Goal: Navigation & Orientation: Understand site structure

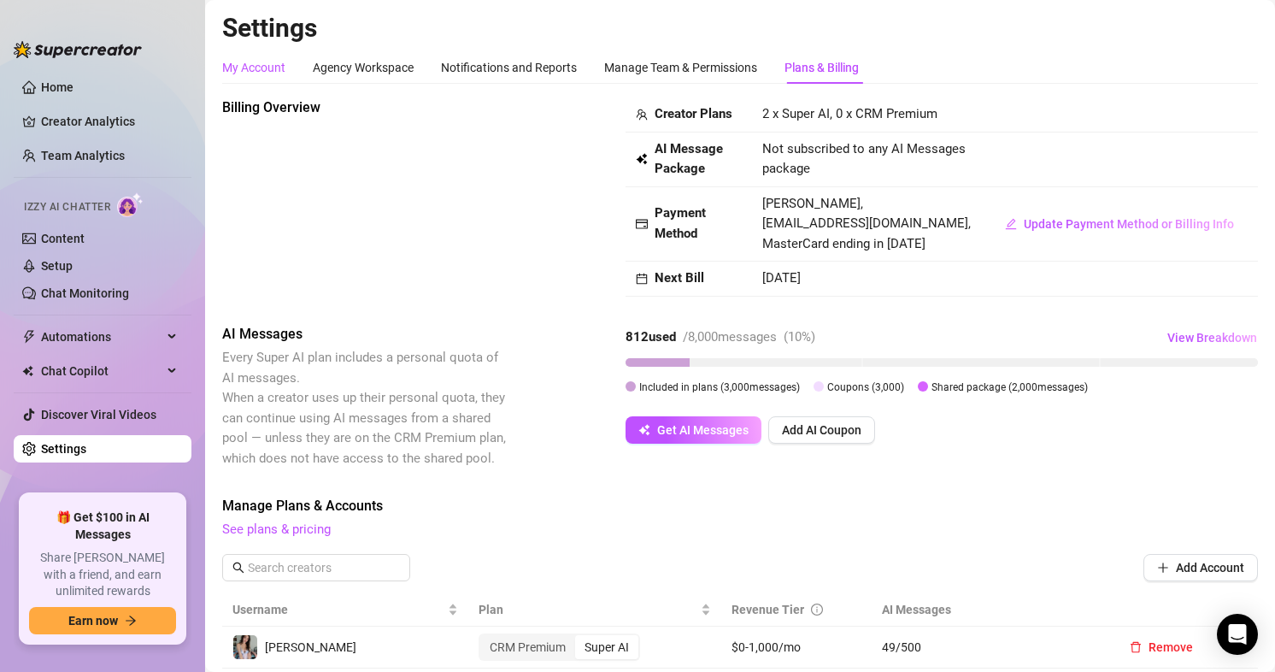
click at [252, 73] on div "My Account" at bounding box center [253, 67] width 63 height 19
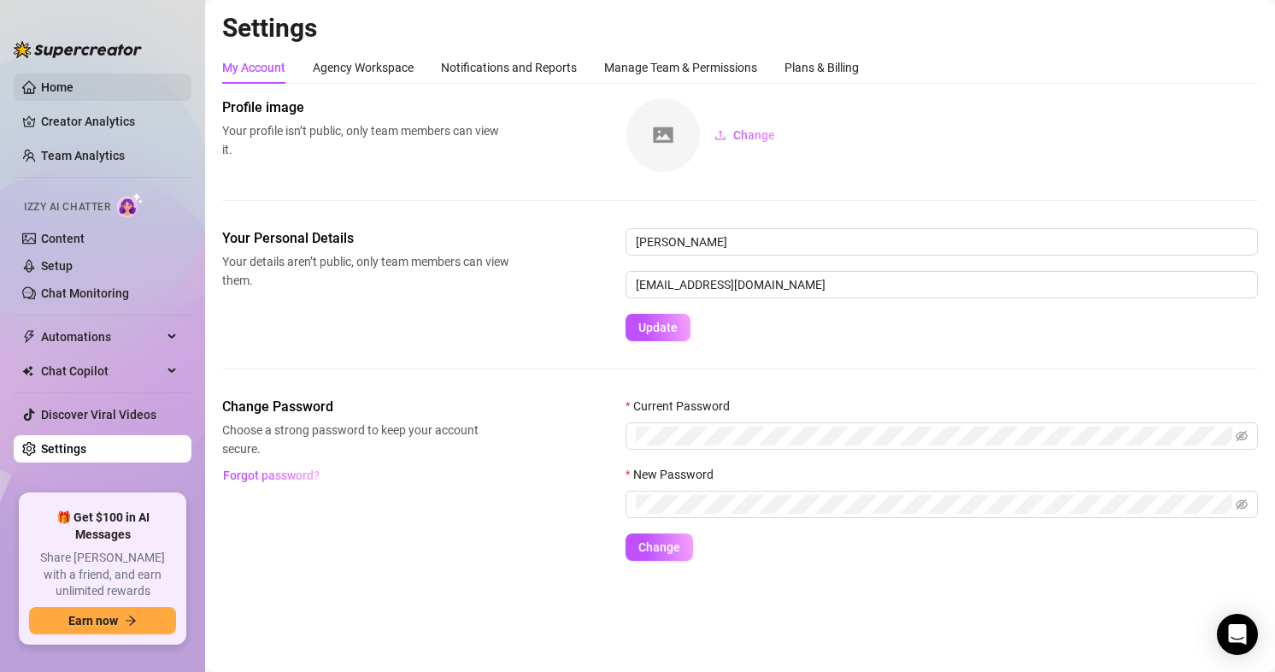
click at [74, 89] on link "Home" at bounding box center [57, 87] width 32 height 14
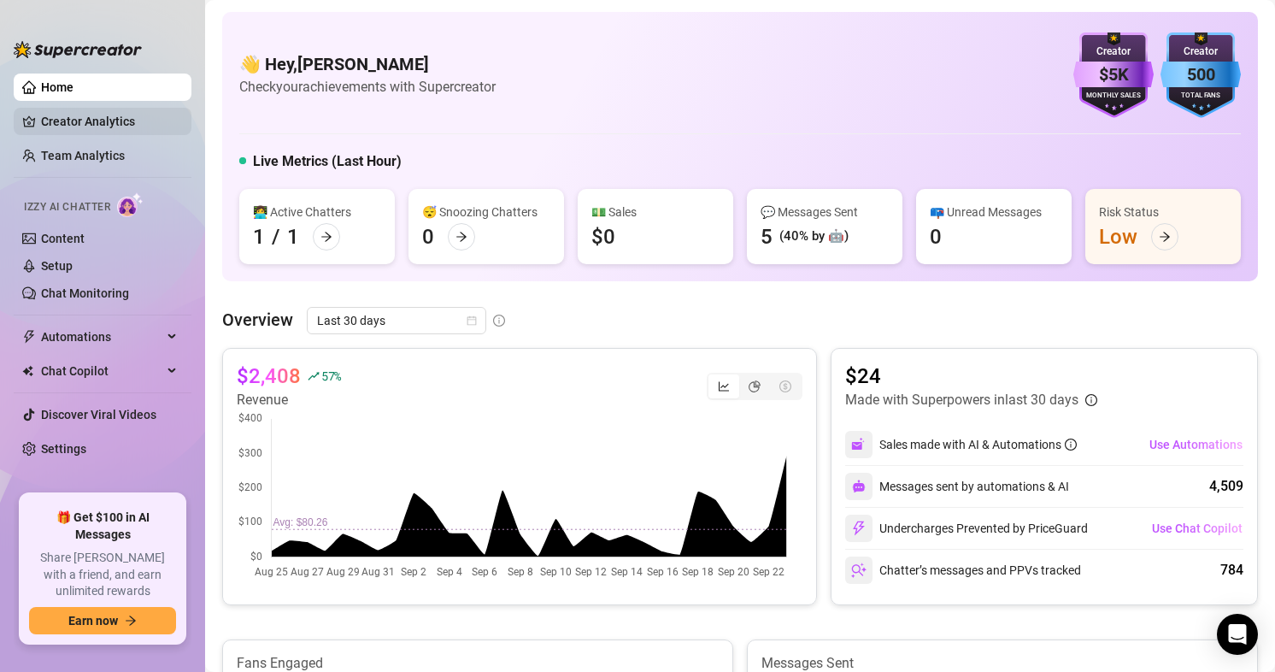
click at [94, 115] on link "Creator Analytics" at bounding box center [109, 121] width 137 height 27
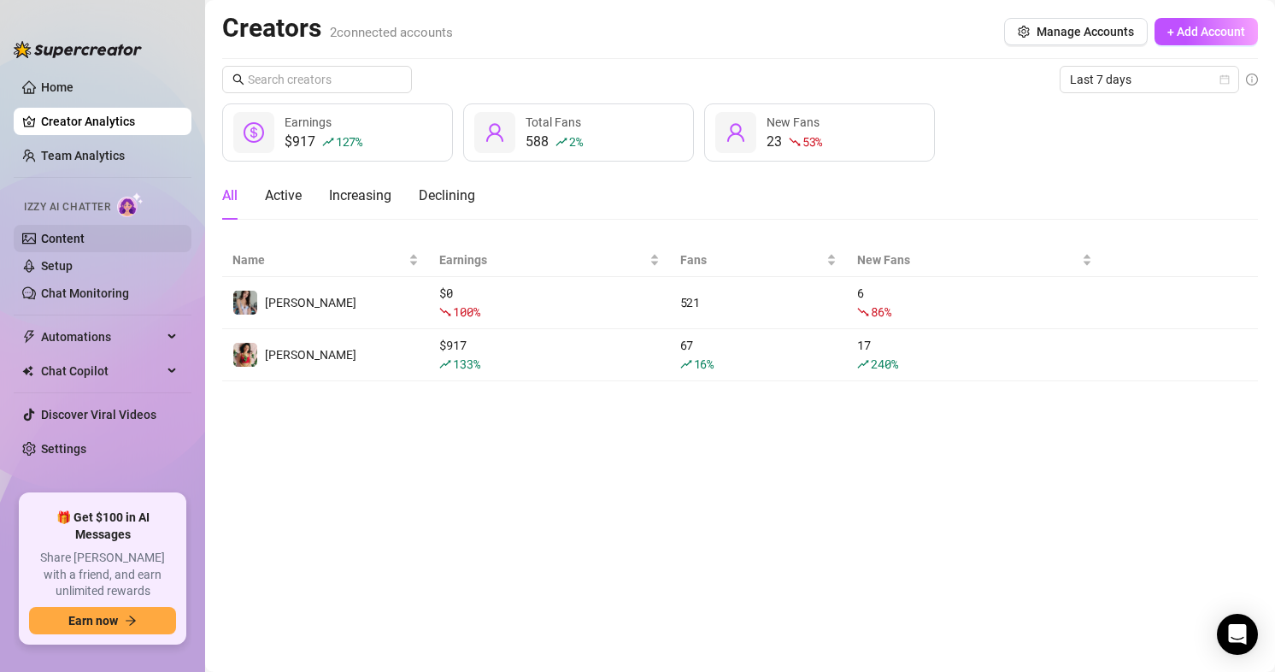
click at [85, 243] on link "Content" at bounding box center [63, 239] width 44 height 14
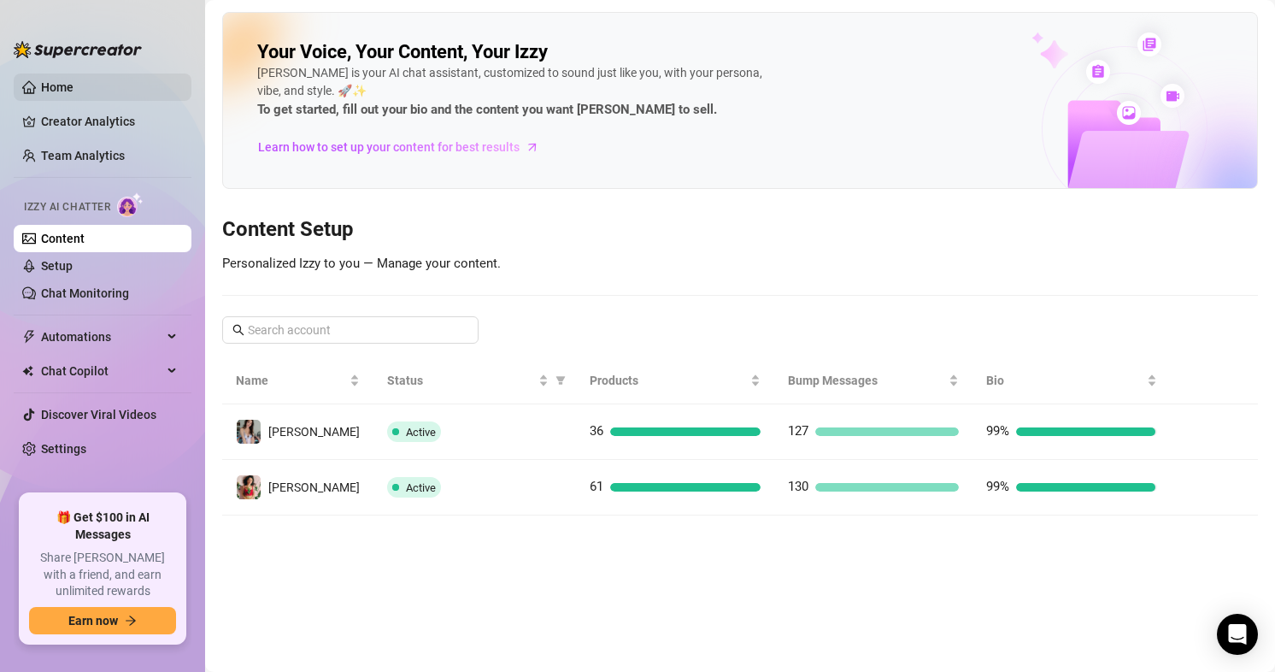
click at [74, 89] on link "Home" at bounding box center [57, 87] width 32 height 14
